Goal: Information Seeking & Learning: Understand process/instructions

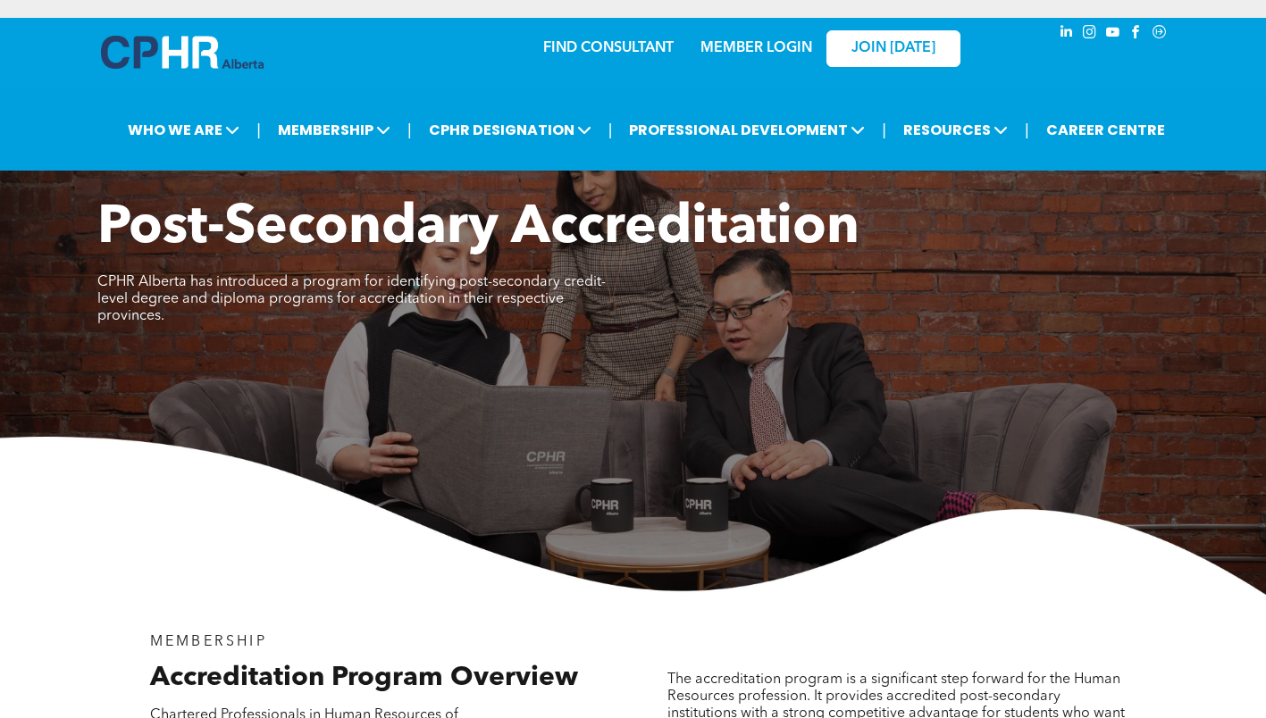
scroll to position [2343, 0]
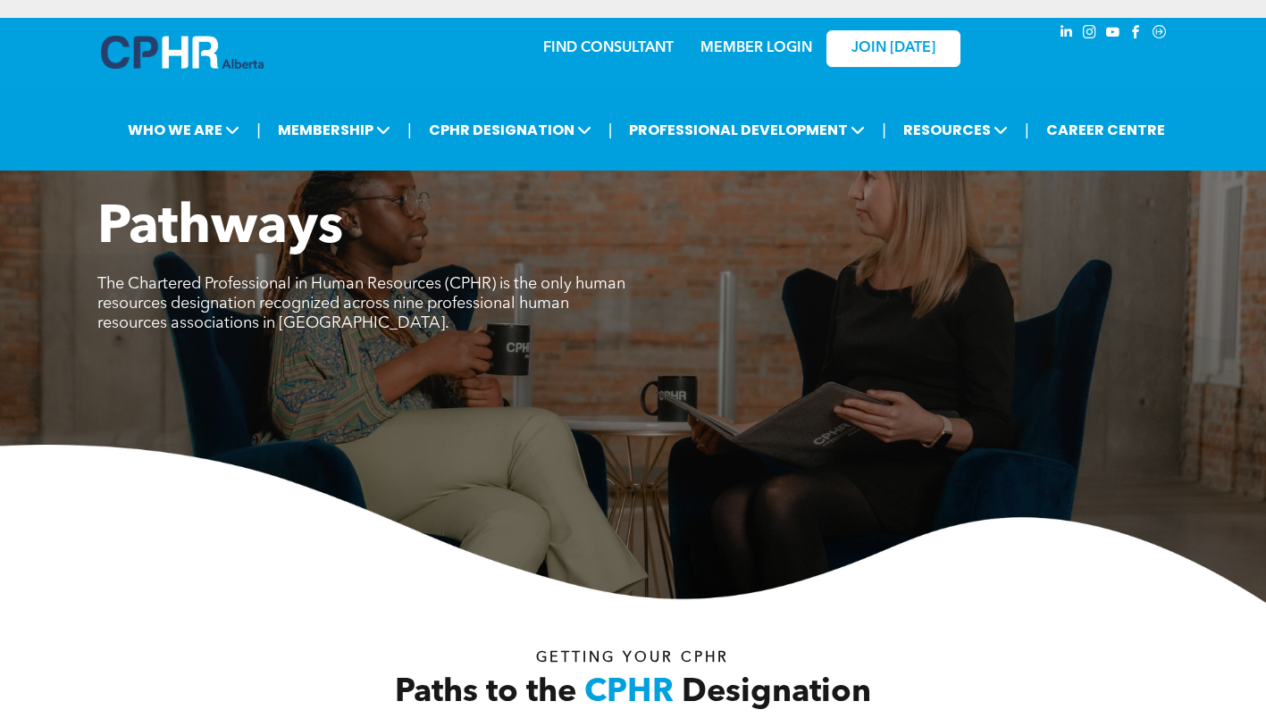
scroll to position [536, 0]
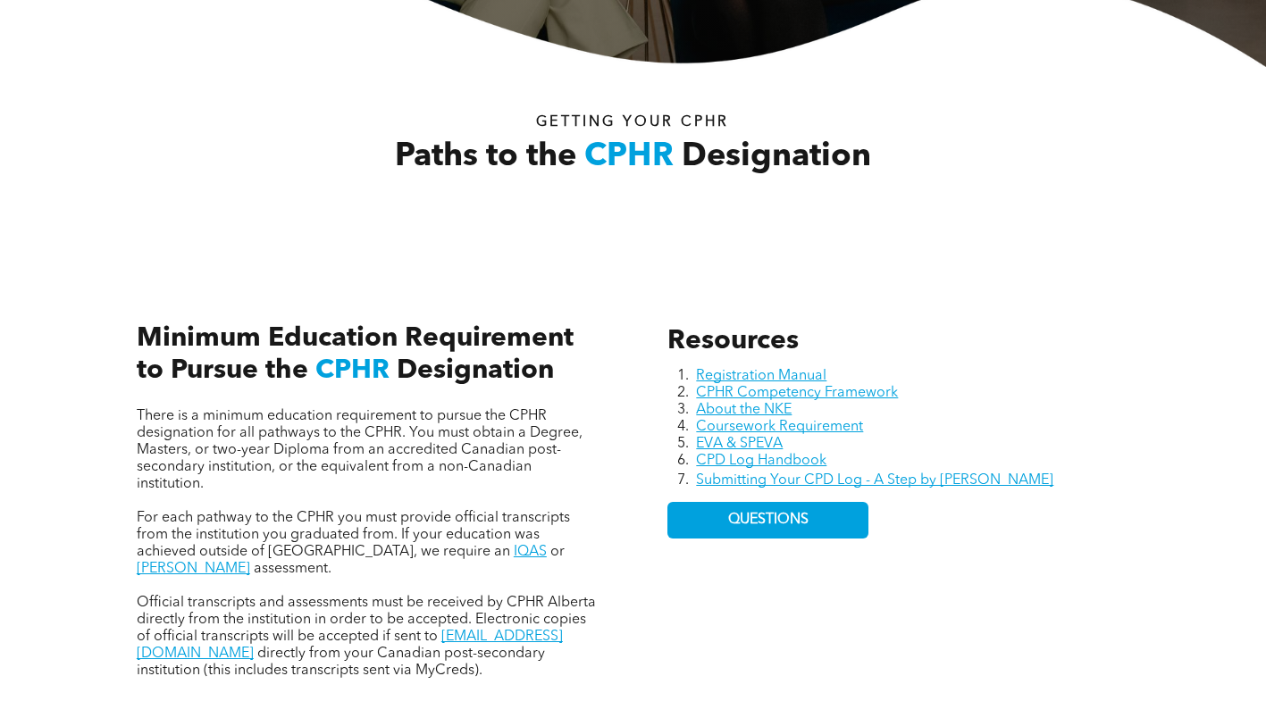
click at [516, 468] on span "There is a minimum education requirement to pursue the CPHR designation for all…" at bounding box center [360, 450] width 446 height 82
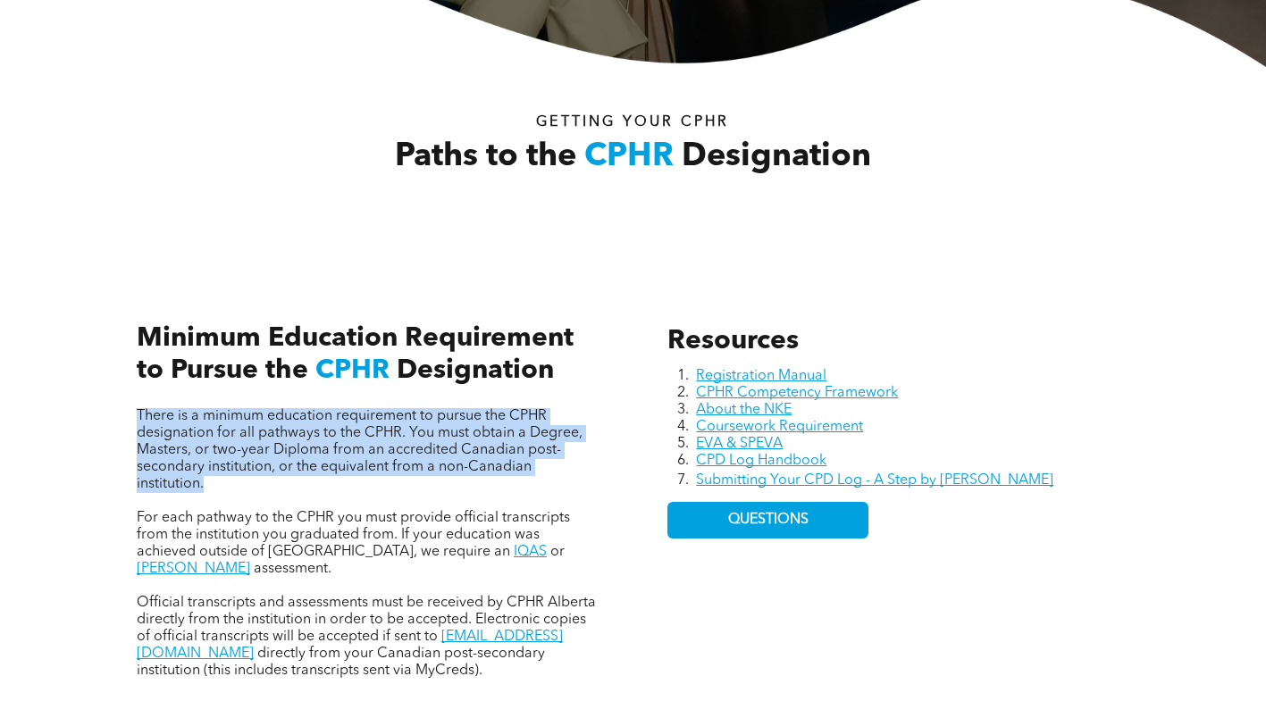
drag, startPoint x: 214, startPoint y: 496, endPoint x: 84, endPoint y: 406, distance: 157.4
click at [84, 406] on div "Resources Registration Manual CPHR Competency Framework About the NKE Coursewor…" at bounding box center [633, 483] width 1266 height 474
copy span "There is a minimum education requirement to pursue the CPHR designation for all…"
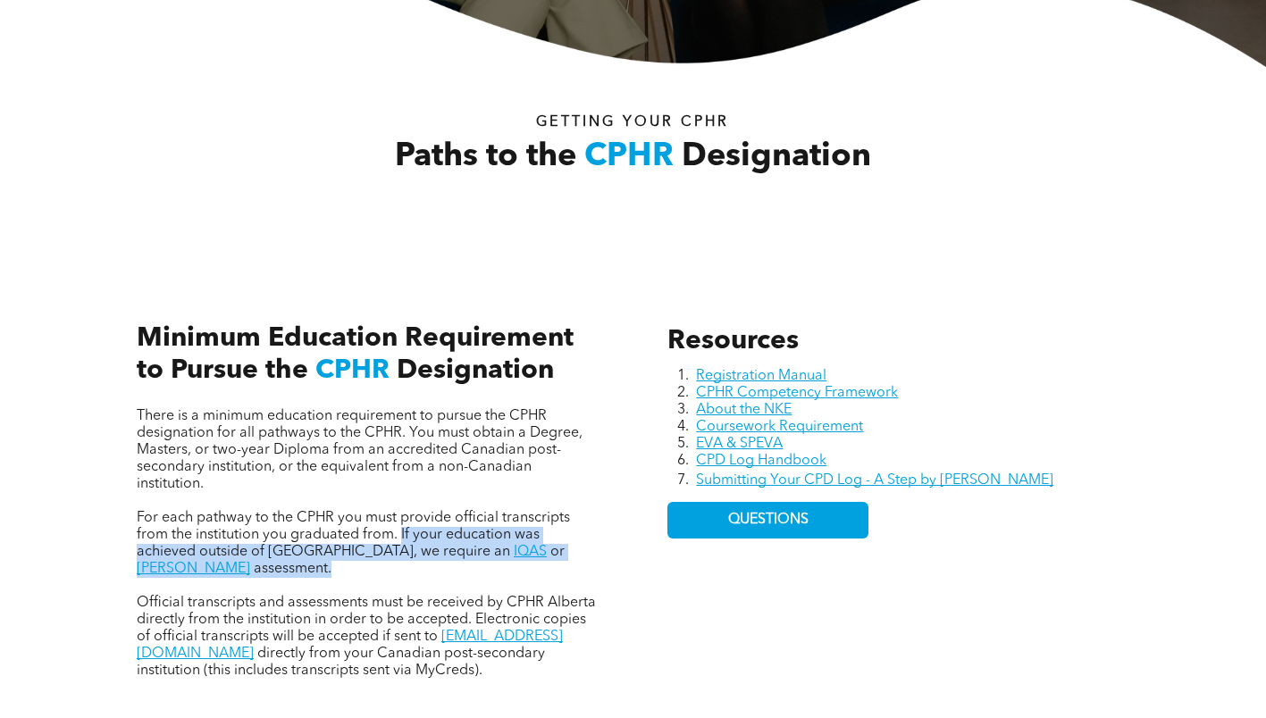
drag, startPoint x: 399, startPoint y: 537, endPoint x: 597, endPoint y: 547, distance: 197.7
click at [597, 547] on p "For each pathway to the CPHR you must provide official transcripts from the ins…" at bounding box center [368, 544] width 462 height 68
copy p "If your education was achieved outside of [GEOGRAPHIC_DATA], we require an IQAS…"
